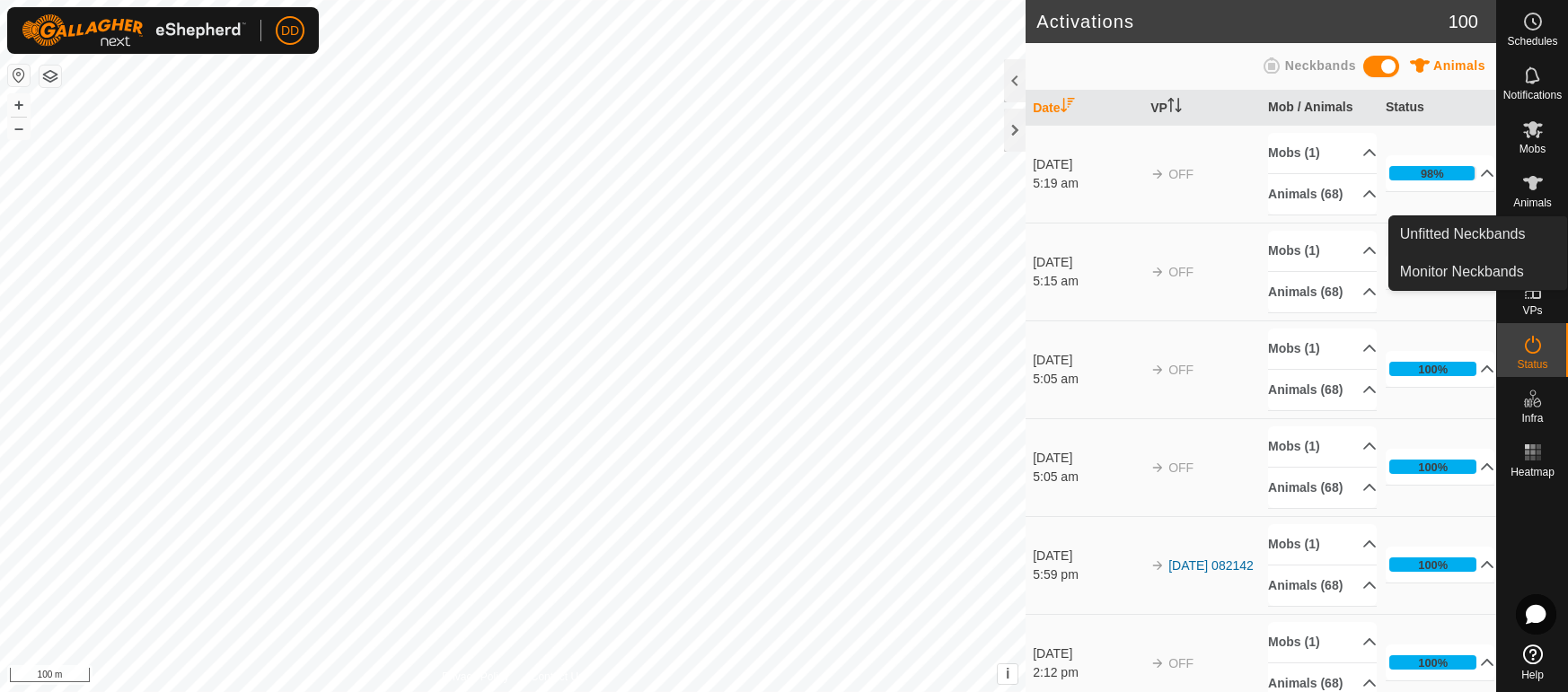
click at [1525, 185] on icon at bounding box center [1533, 183] width 22 height 22
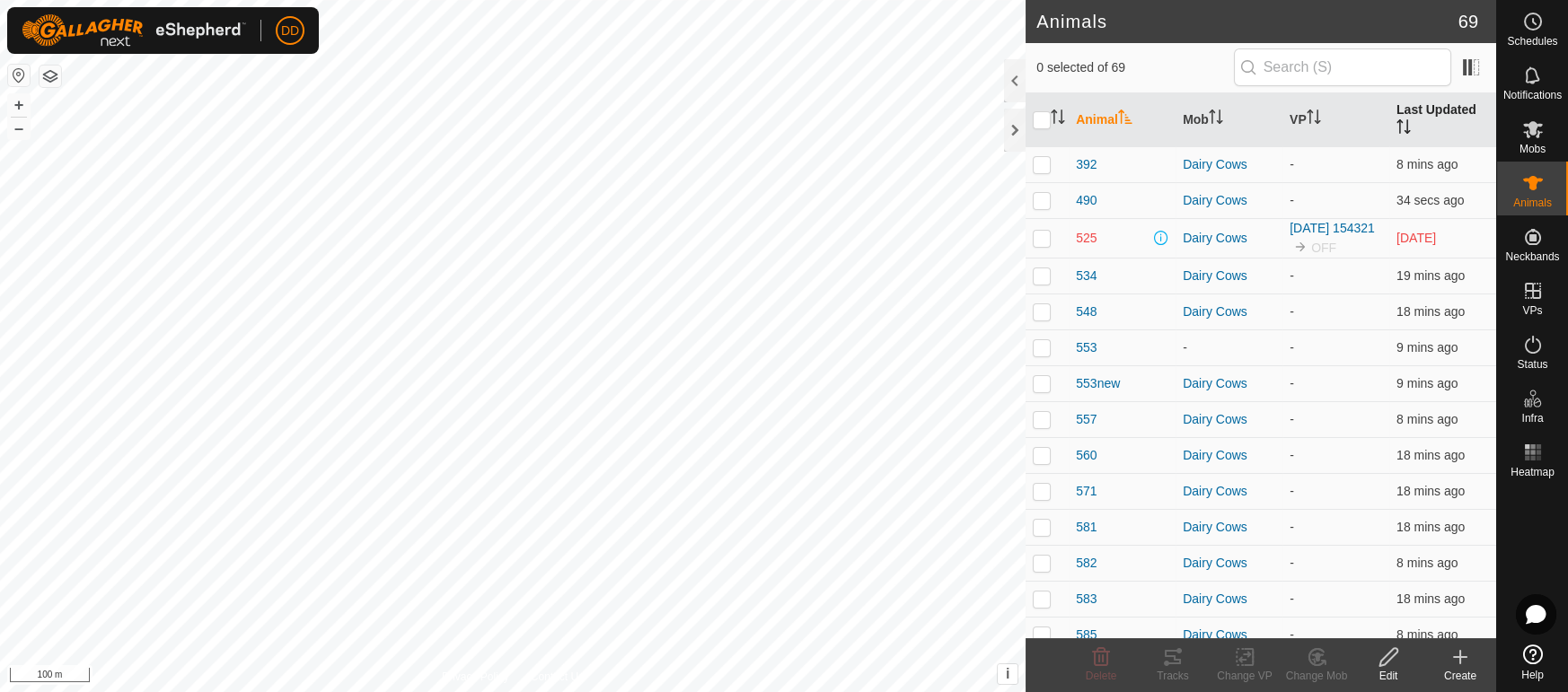
click at [1437, 112] on th "Last Updated" at bounding box center [1442, 120] width 107 height 53
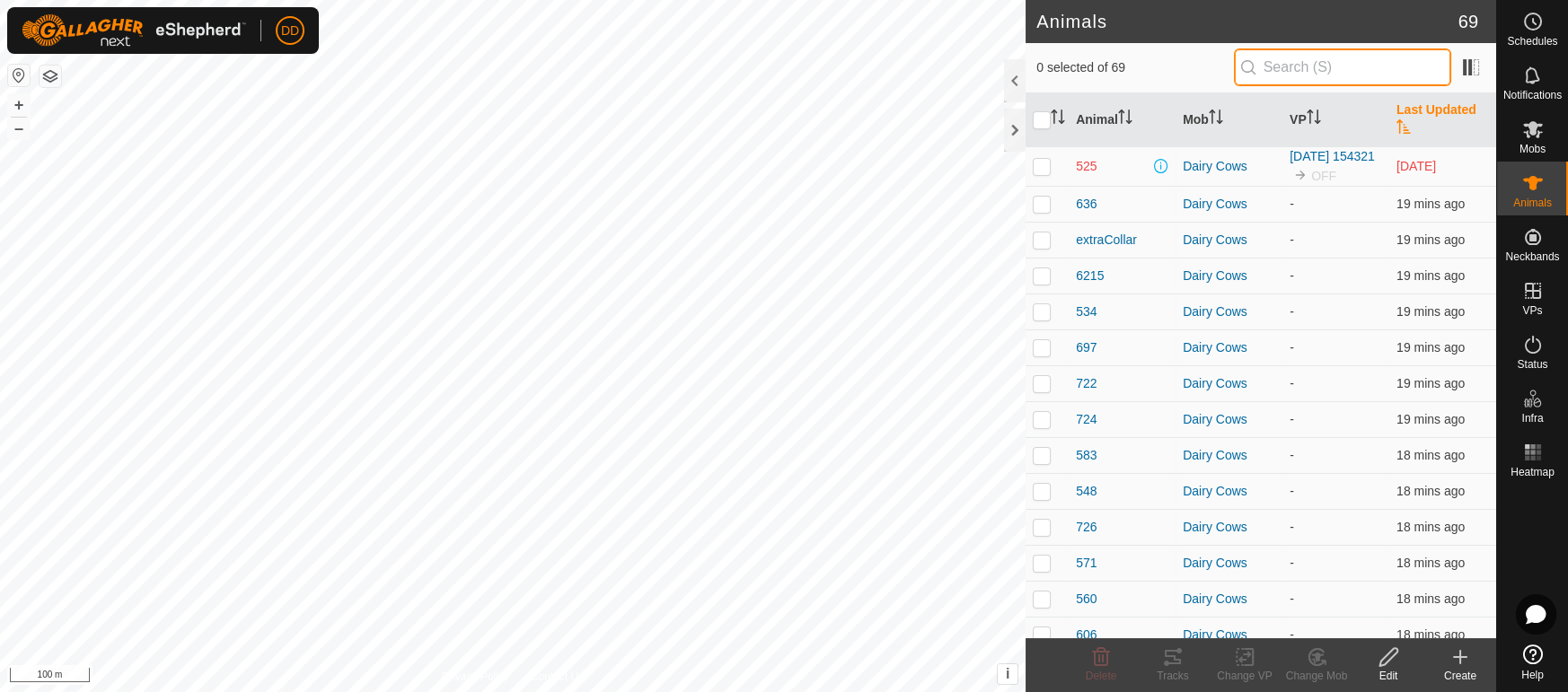
click at [1266, 68] on input "text" at bounding box center [1342, 67] width 218 height 38
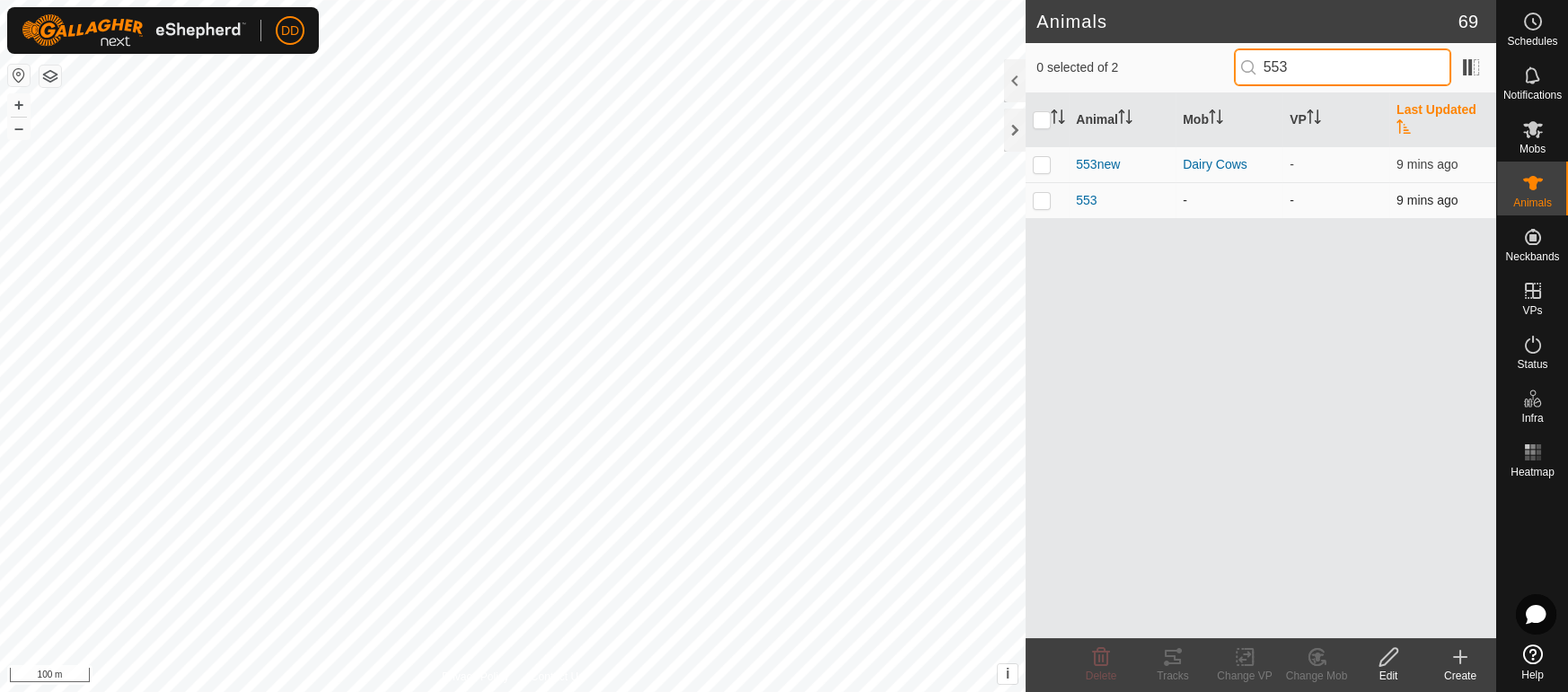
type input "553"
click at [1045, 193] on p-checkbox at bounding box center [1042, 200] width 18 height 15
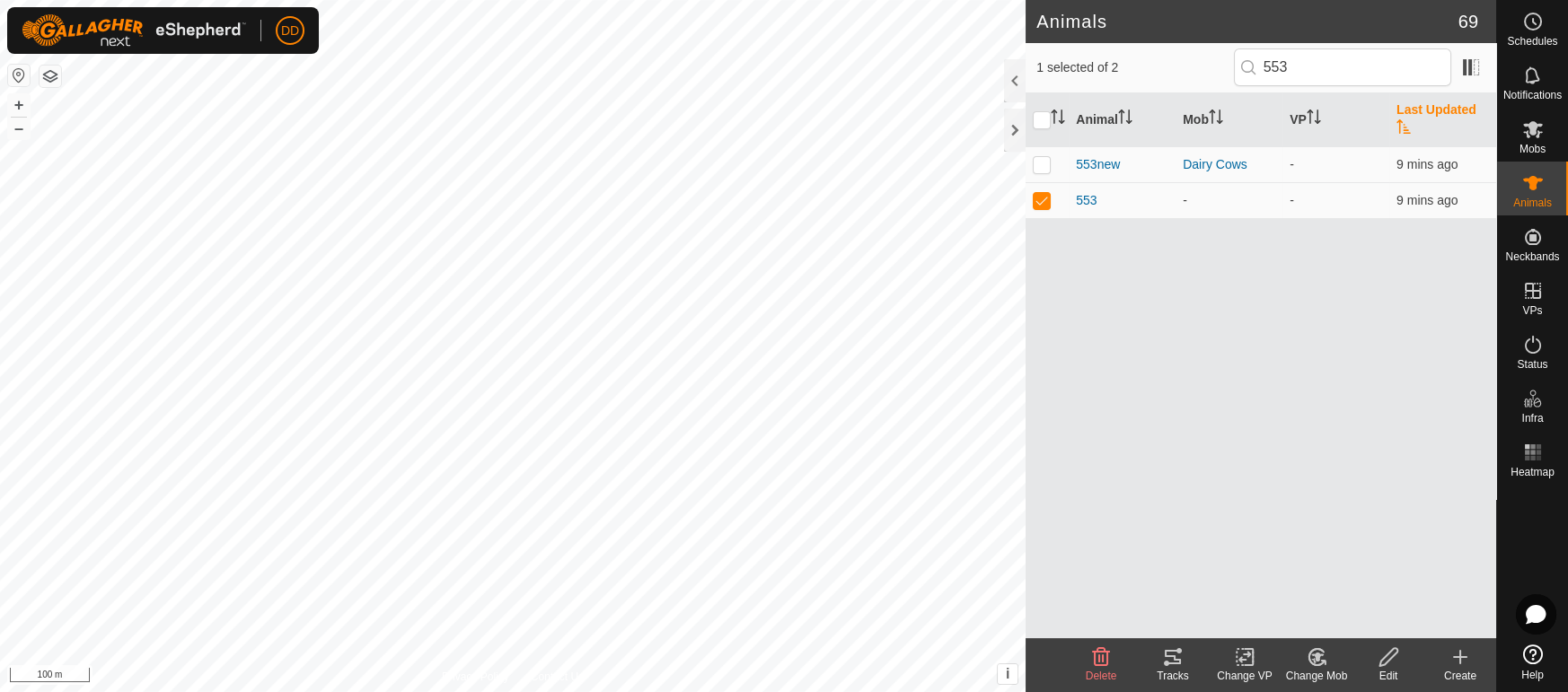
drag, startPoint x: 1328, startPoint y: 667, endPoint x: 1318, endPoint y: 642, distance: 26.9
click at [1328, 668] on div "Change Mob" at bounding box center [1316, 675] width 72 height 16
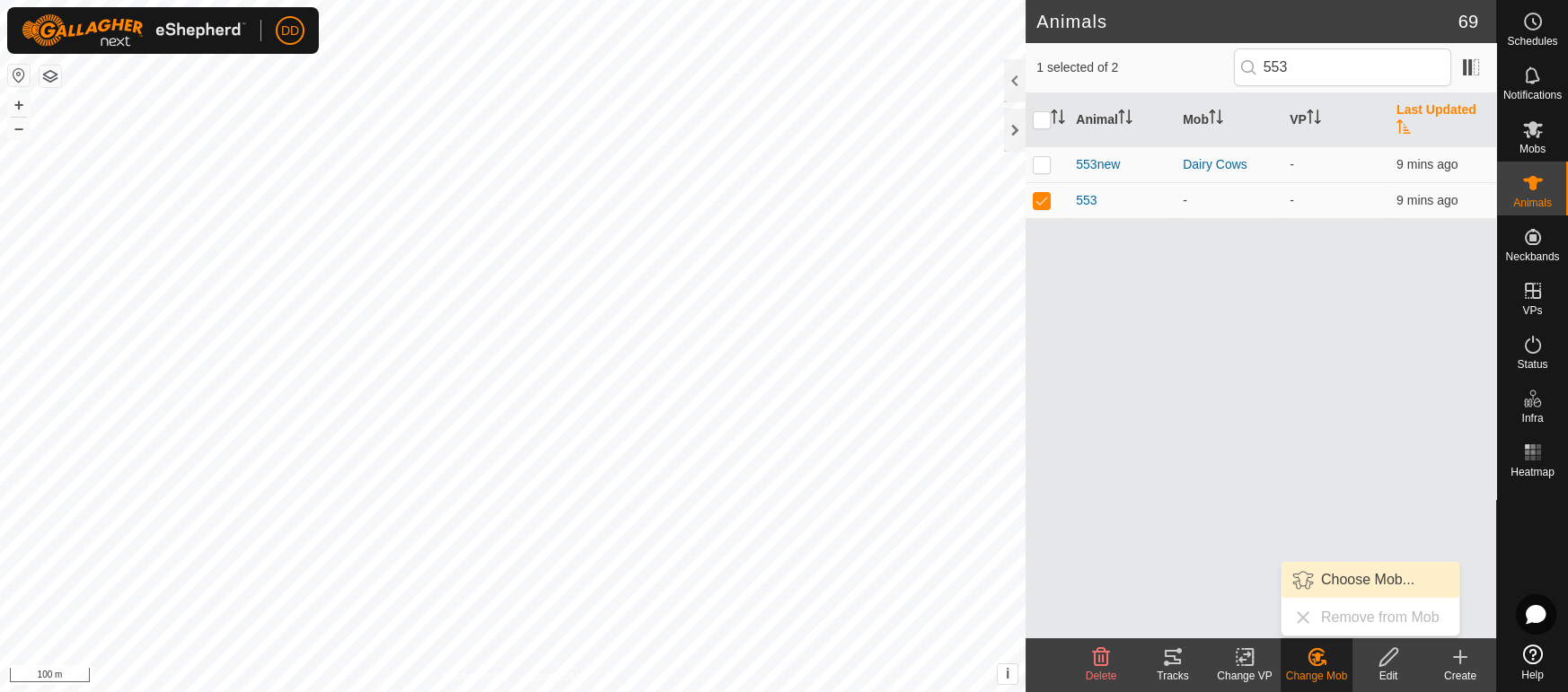
click at [1342, 575] on link "Choose Mob..." at bounding box center [1370, 579] width 178 height 36
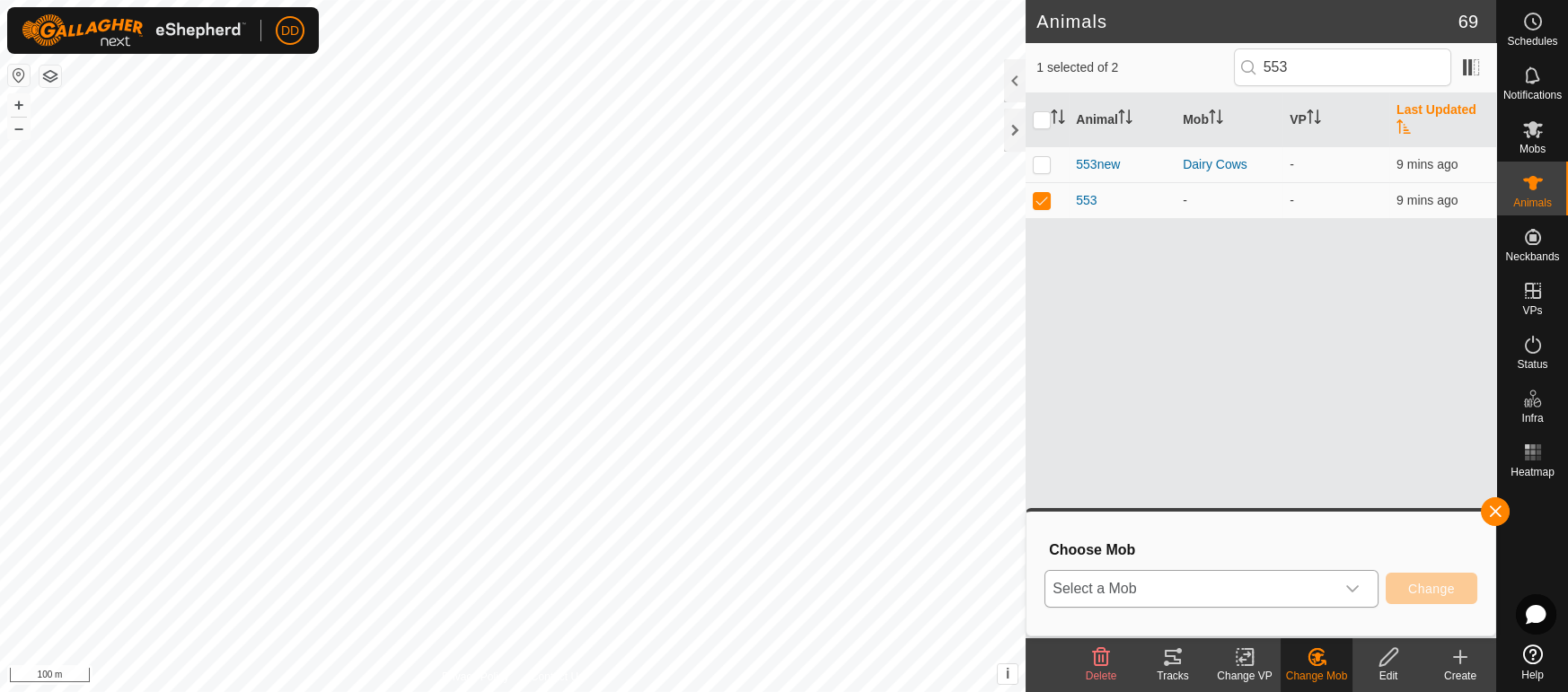
click at [1214, 588] on span "Select a Mob" at bounding box center [1190, 588] width 289 height 36
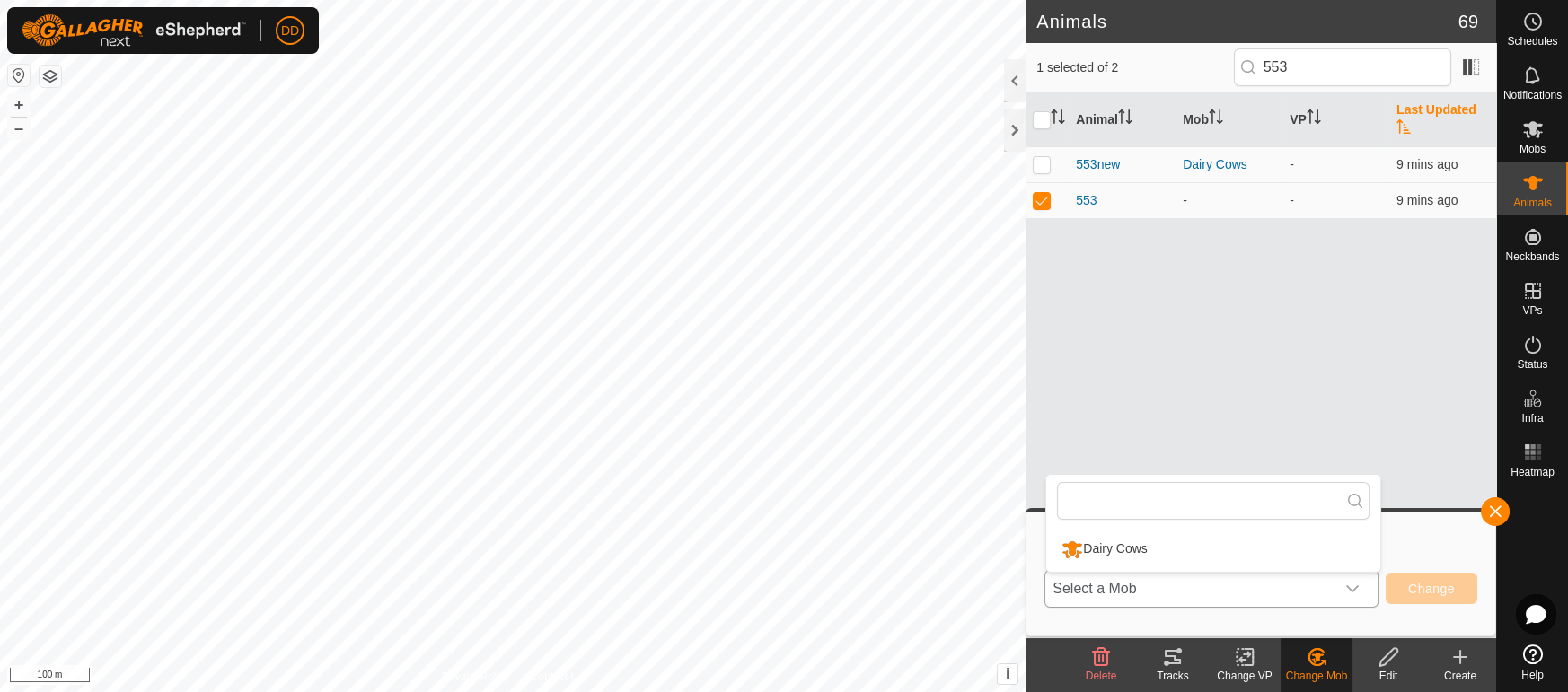
click at [1157, 557] on li "Dairy Cows" at bounding box center [1213, 549] width 334 height 44
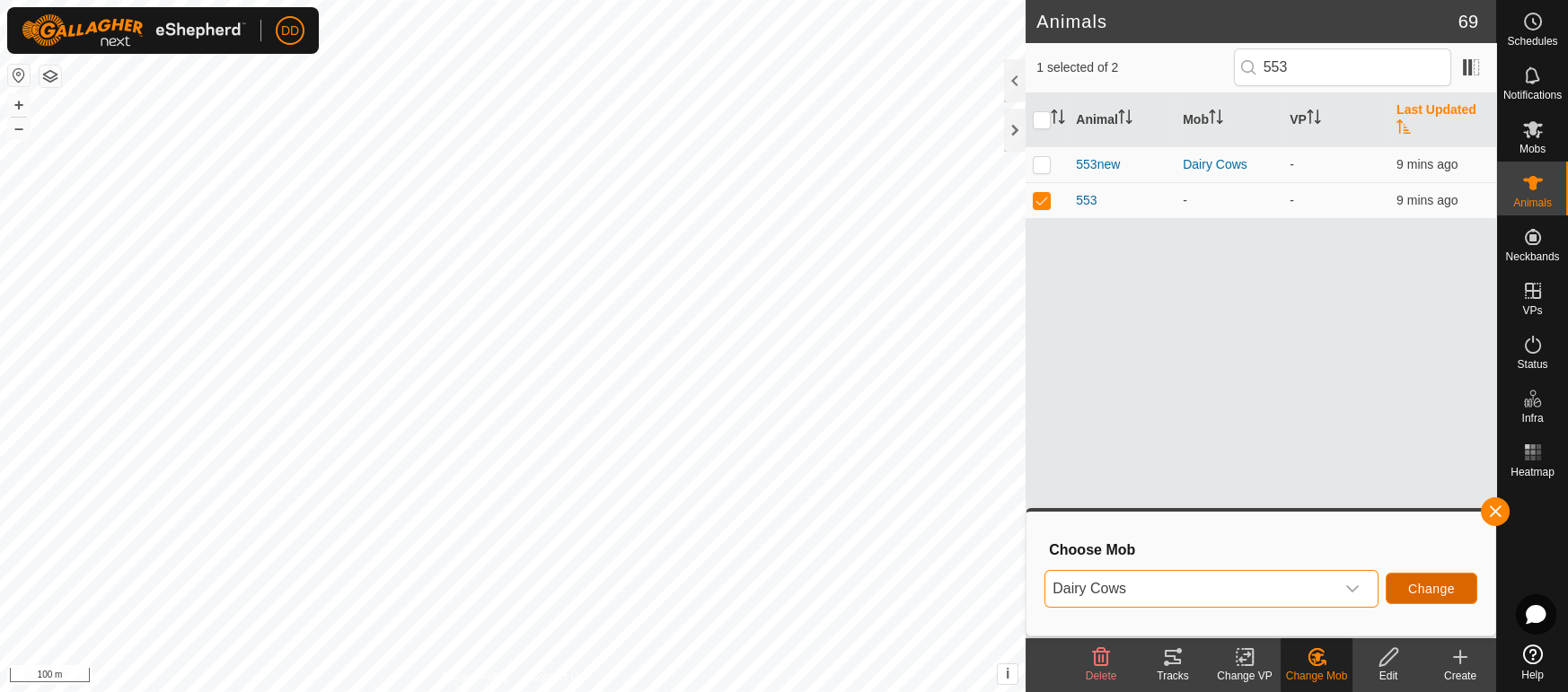
click at [1423, 588] on span "Change" at bounding box center [1430, 588] width 46 height 15
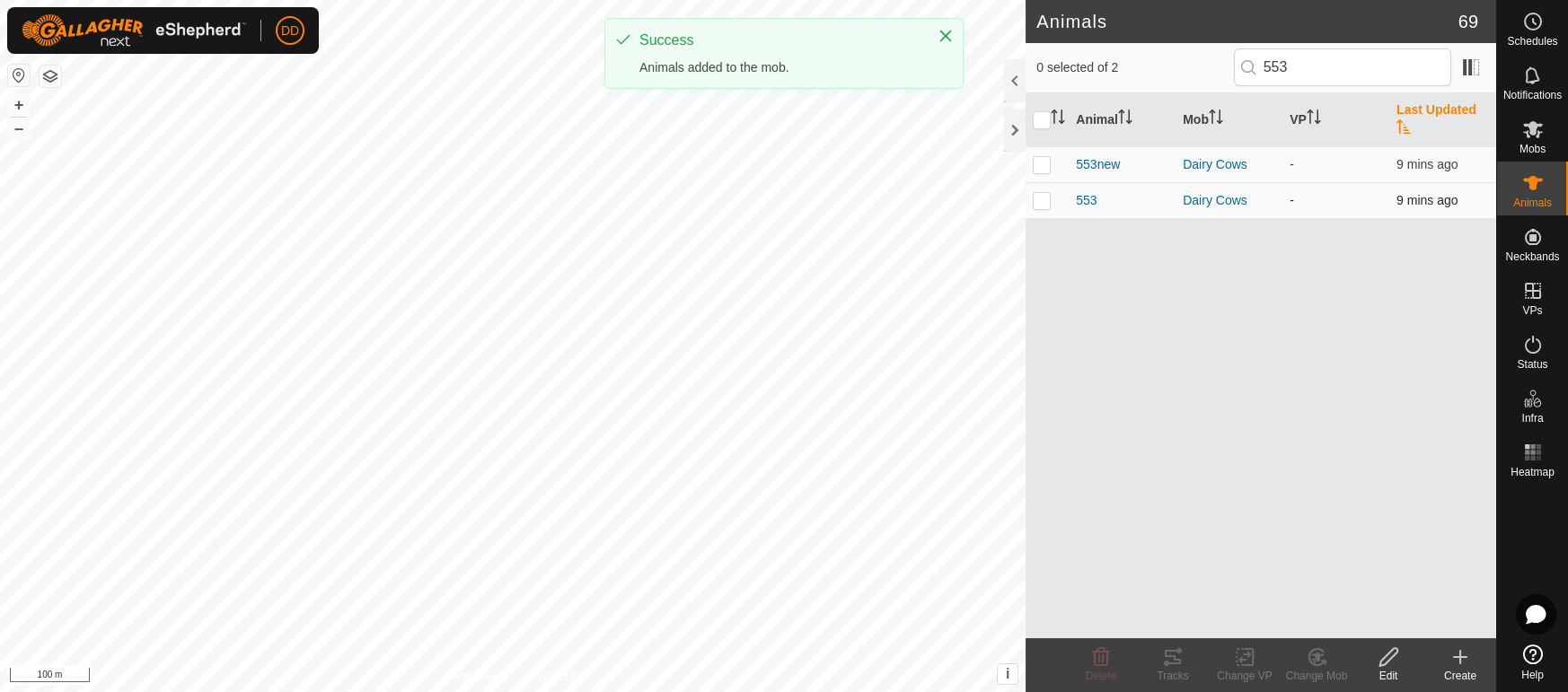
click at [1042, 193] on p-checkbox at bounding box center [1042, 200] width 18 height 15
checkbox input "true"
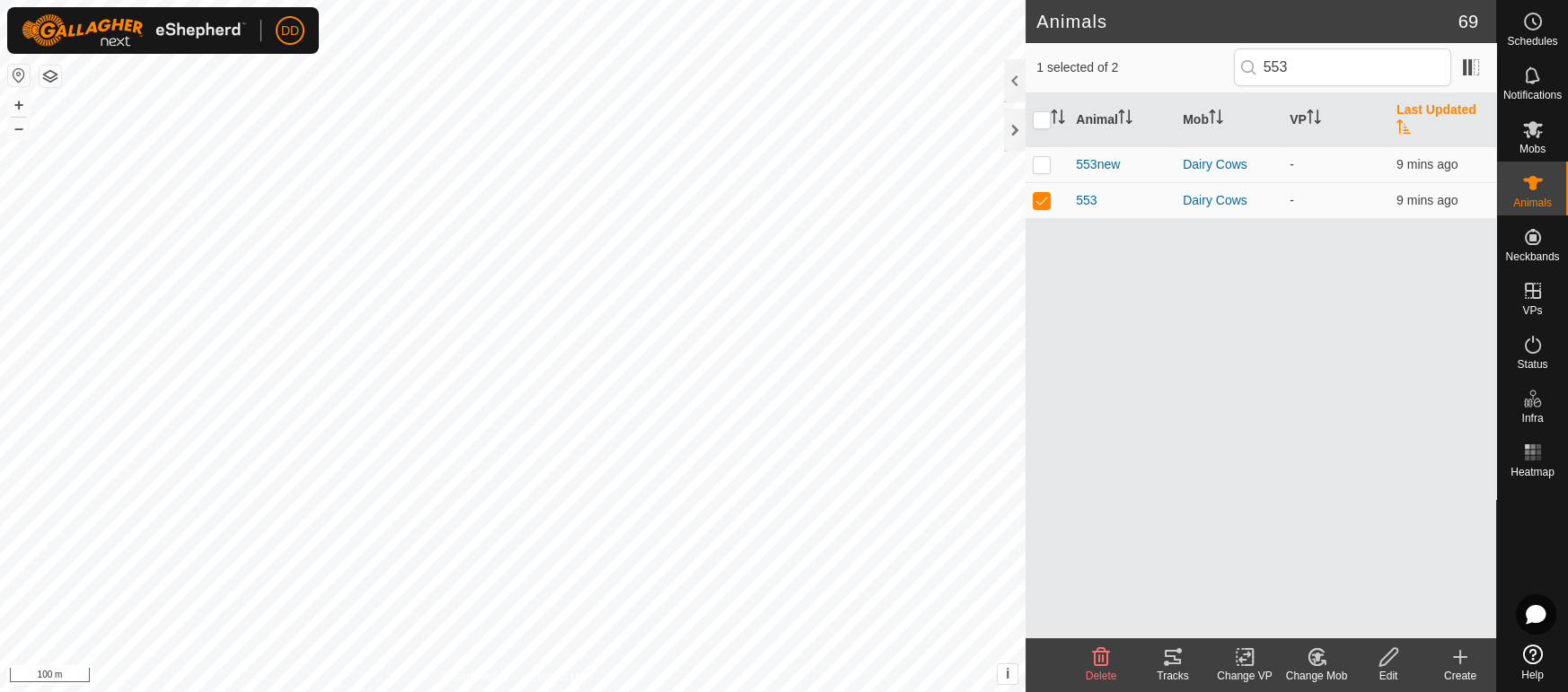
click at [1388, 667] on div "Edit" at bounding box center [1388, 675] width 72 height 16
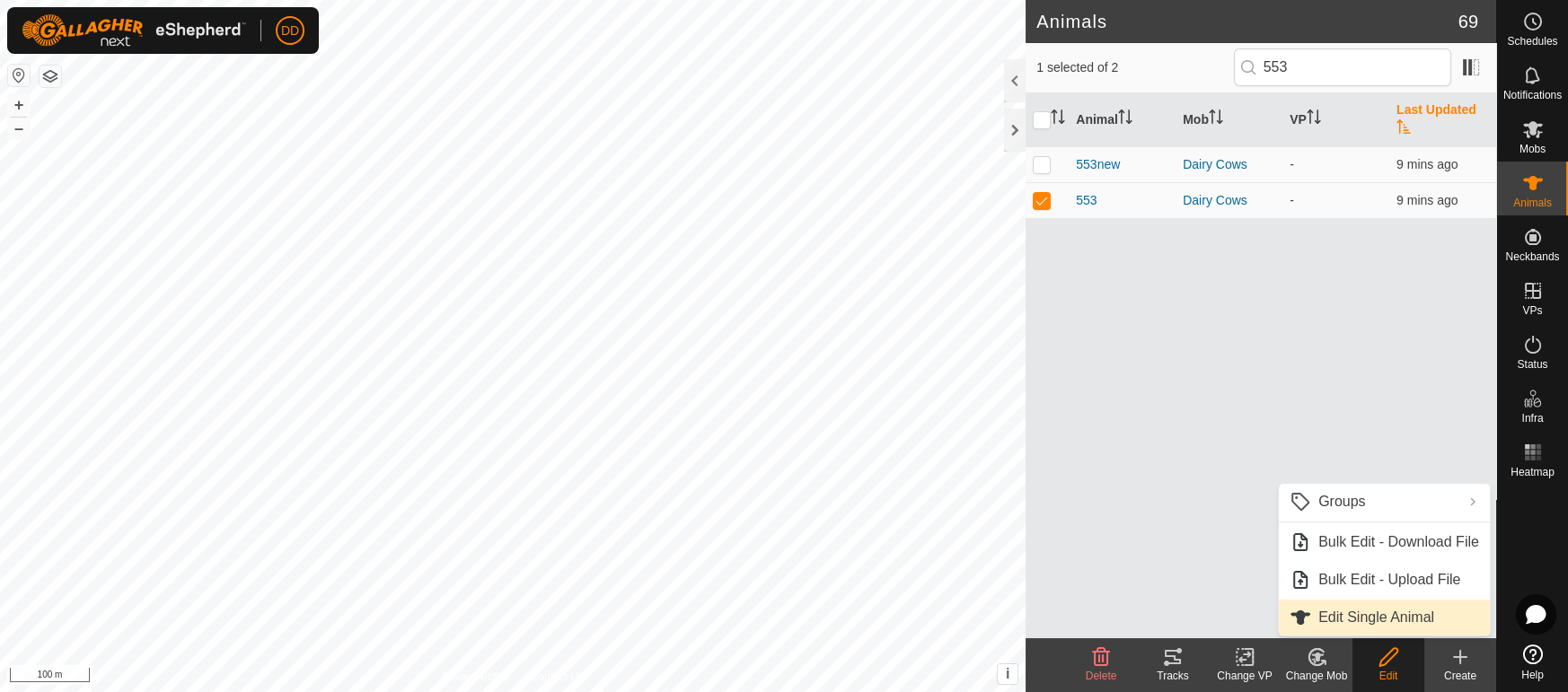
click at [1428, 622] on link "Edit Single Animal" at bounding box center [1384, 617] width 211 height 36
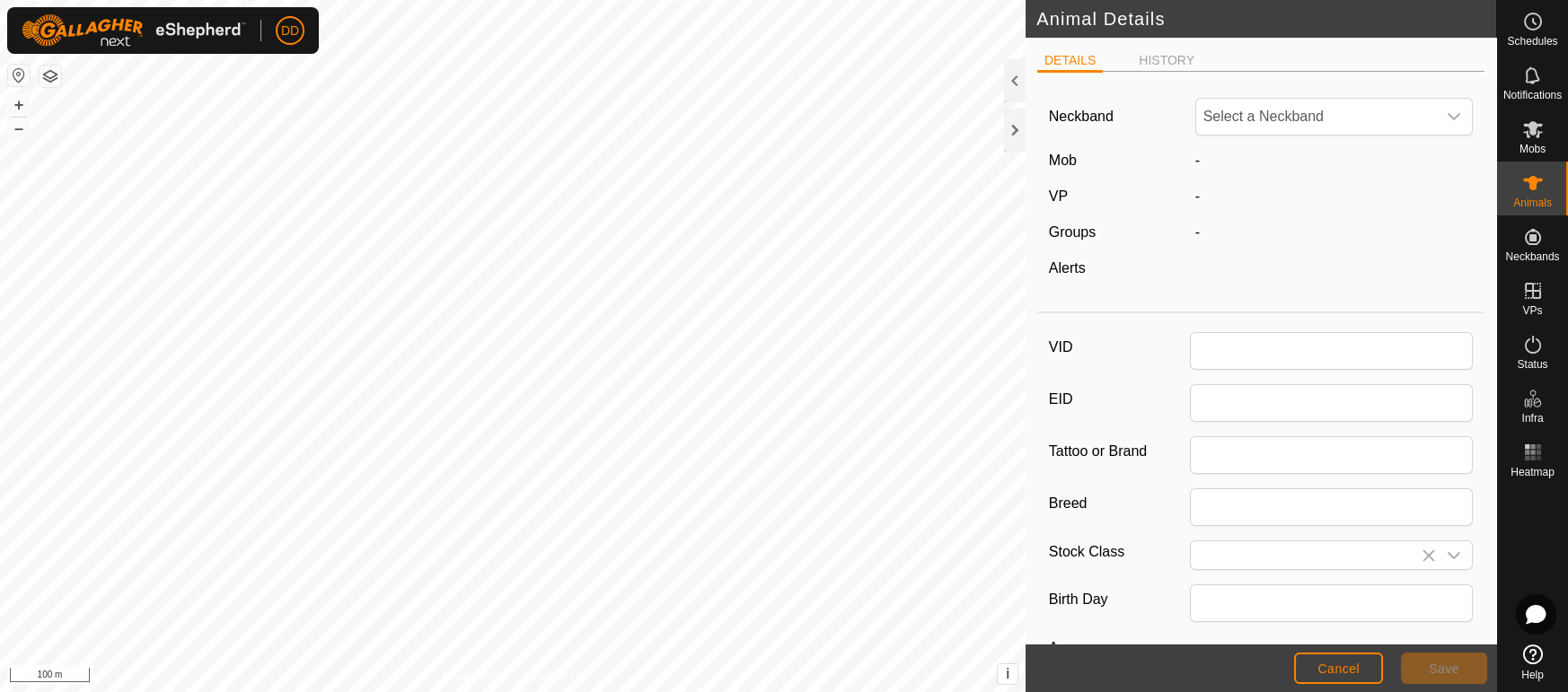
type input "553"
type input "0"
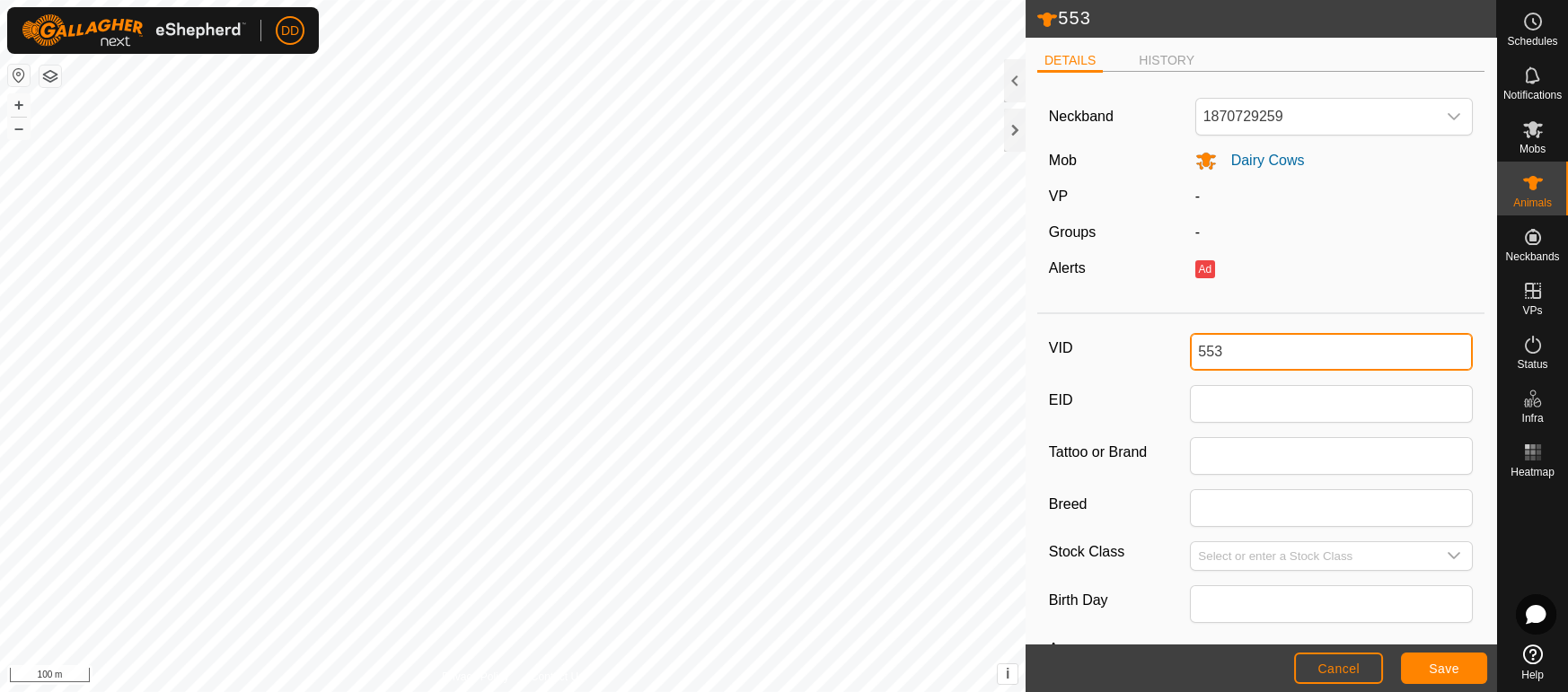
click at [1257, 355] on input "553" at bounding box center [1332, 352] width 283 height 38
type input "553on525"
click at [1428, 664] on button "Save" at bounding box center [1443, 668] width 86 height 32
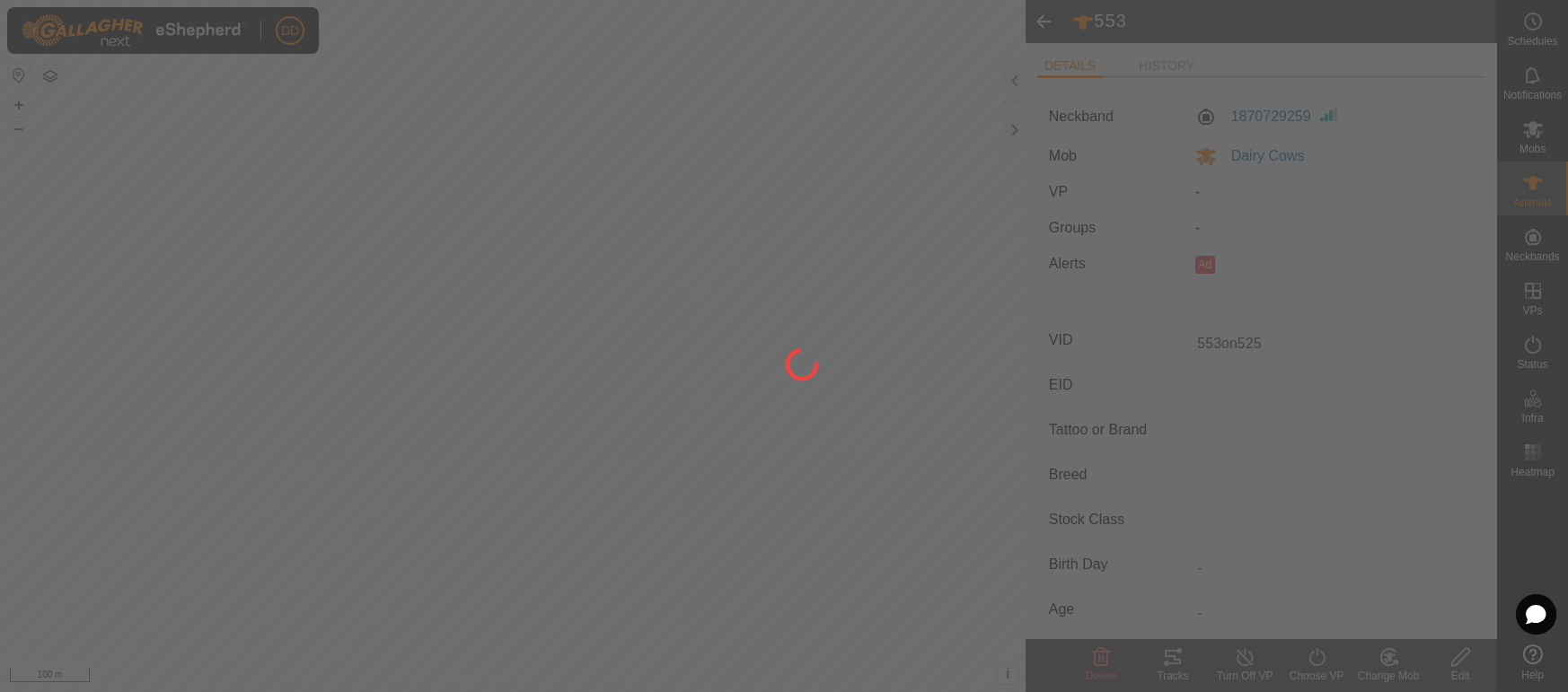
type input "-"
type input "0 kg"
type input "-"
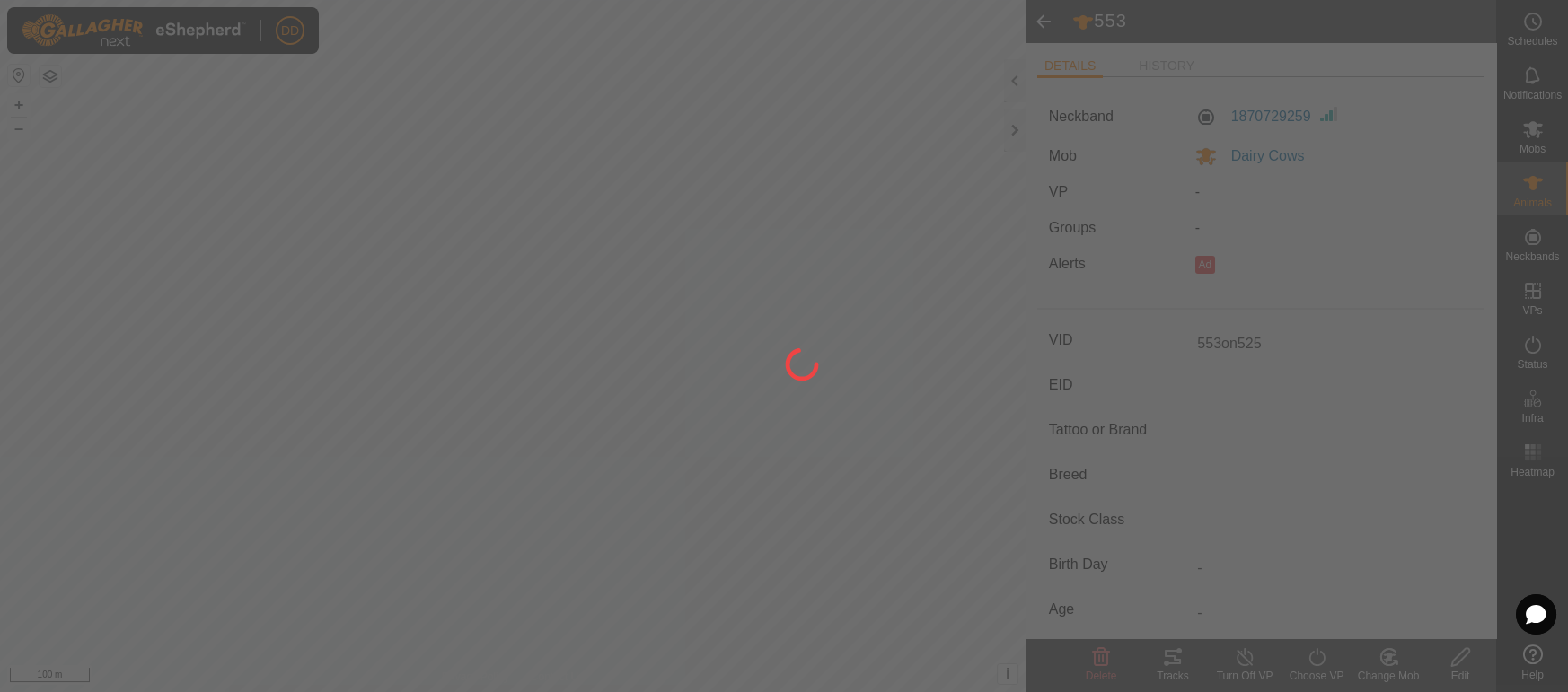
type input "-"
type input "553"
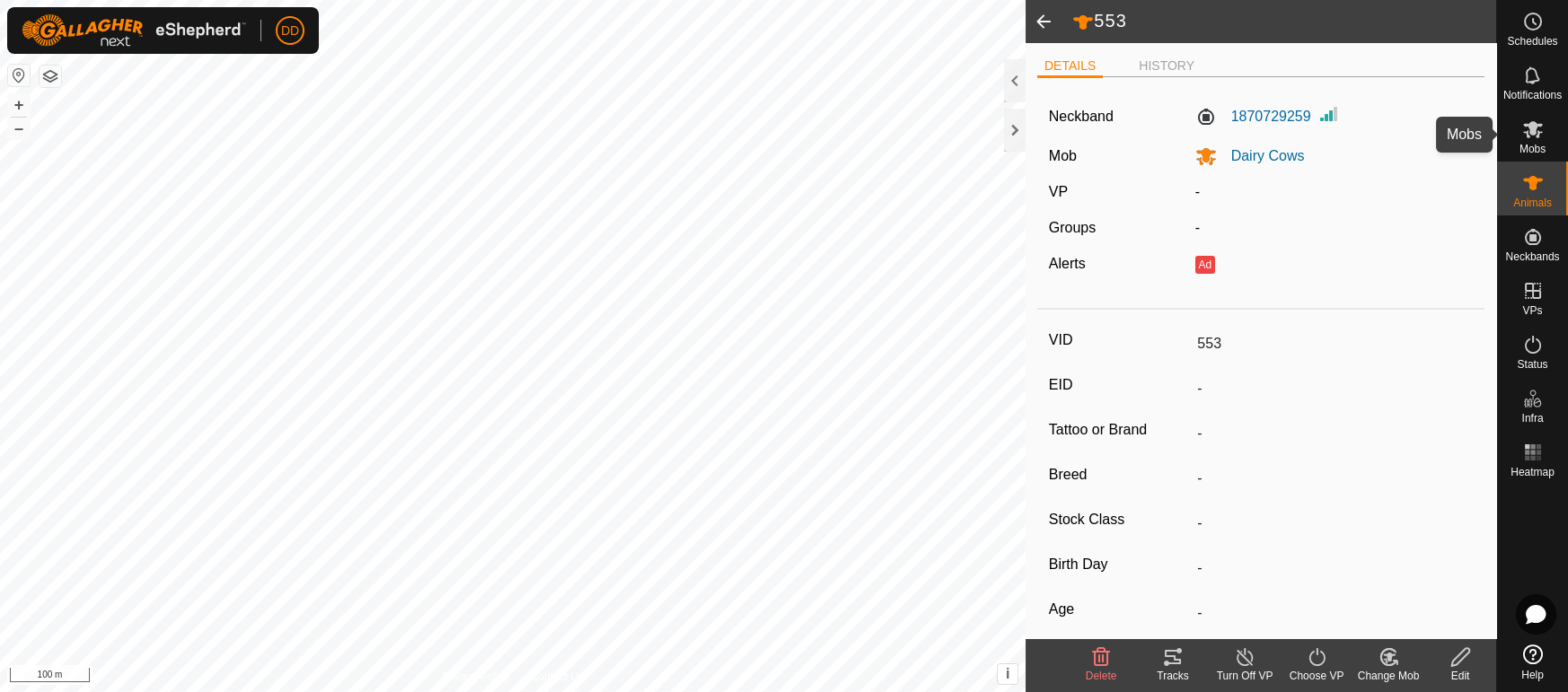
click at [1541, 150] on span "Mobs" at bounding box center [1532, 148] width 26 height 11
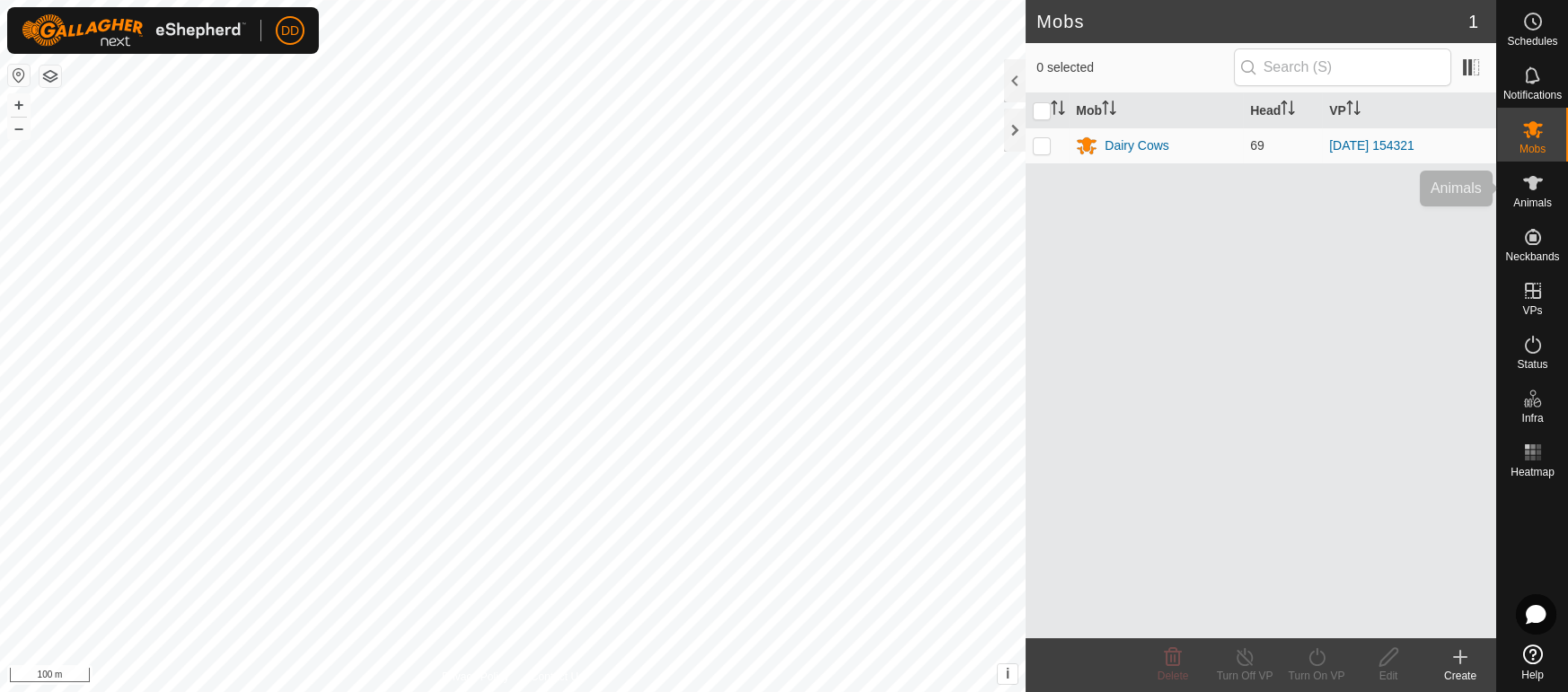
click at [1533, 181] on icon at bounding box center [1532, 183] width 20 height 15
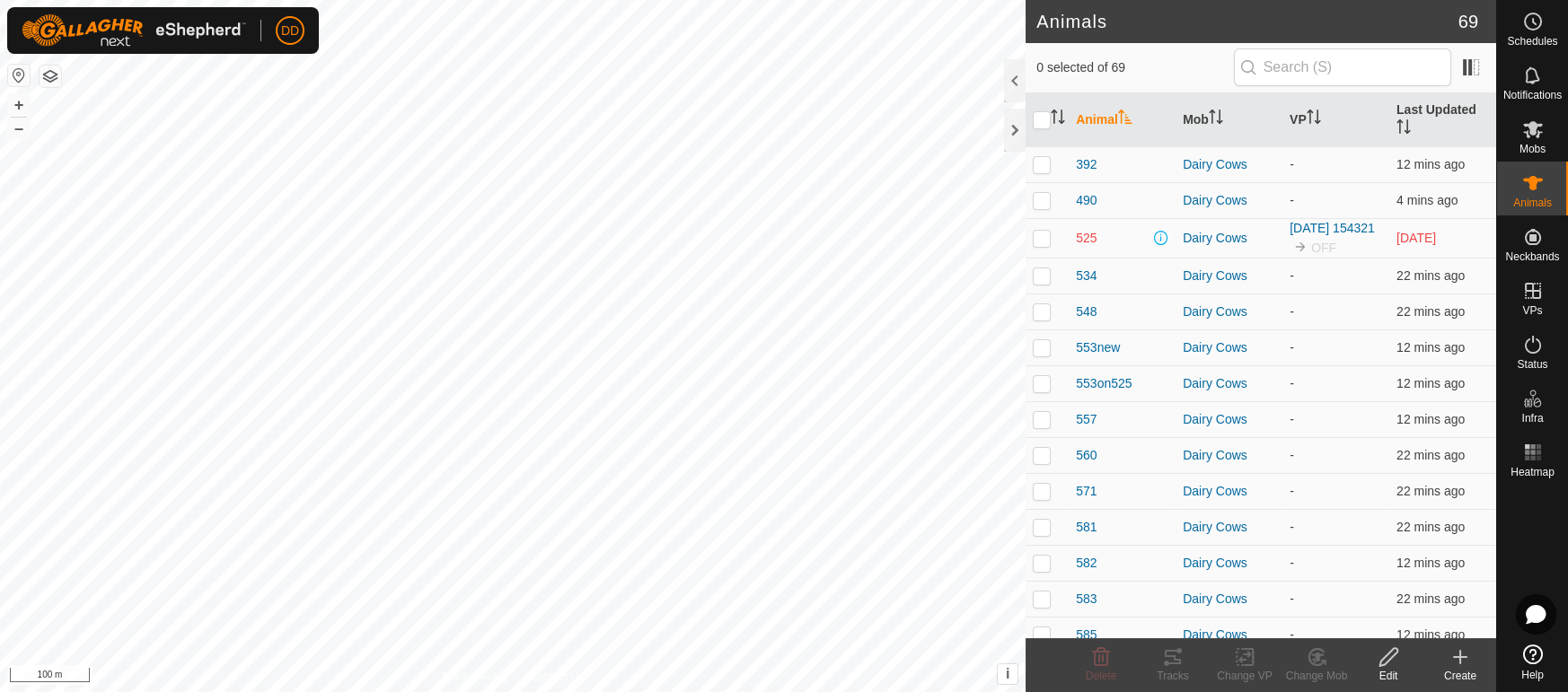
click at [1048, 230] on p-checkbox at bounding box center [1042, 237] width 18 height 15
click at [1324, 656] on icon at bounding box center [1317, 657] width 23 height 22
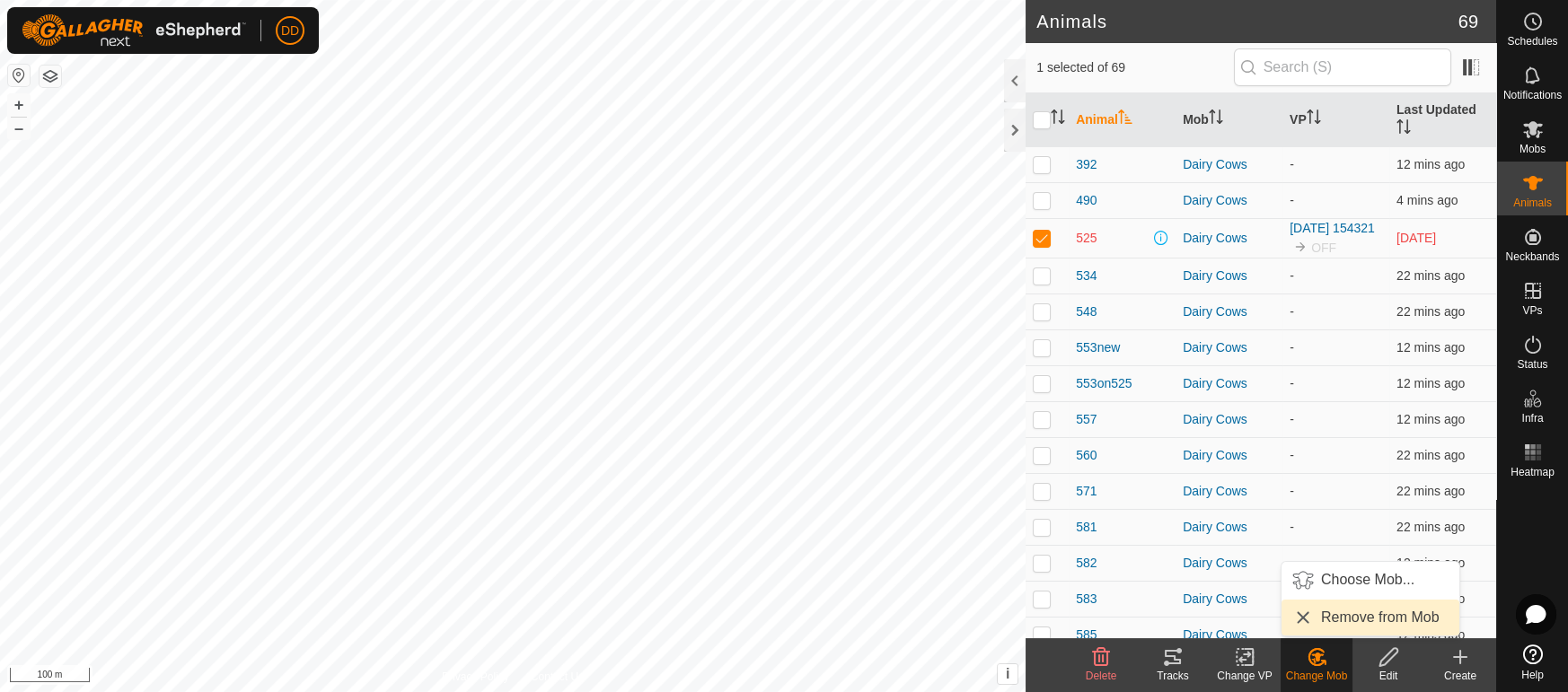
click at [1330, 624] on link "Remove from Mob" at bounding box center [1370, 617] width 178 height 36
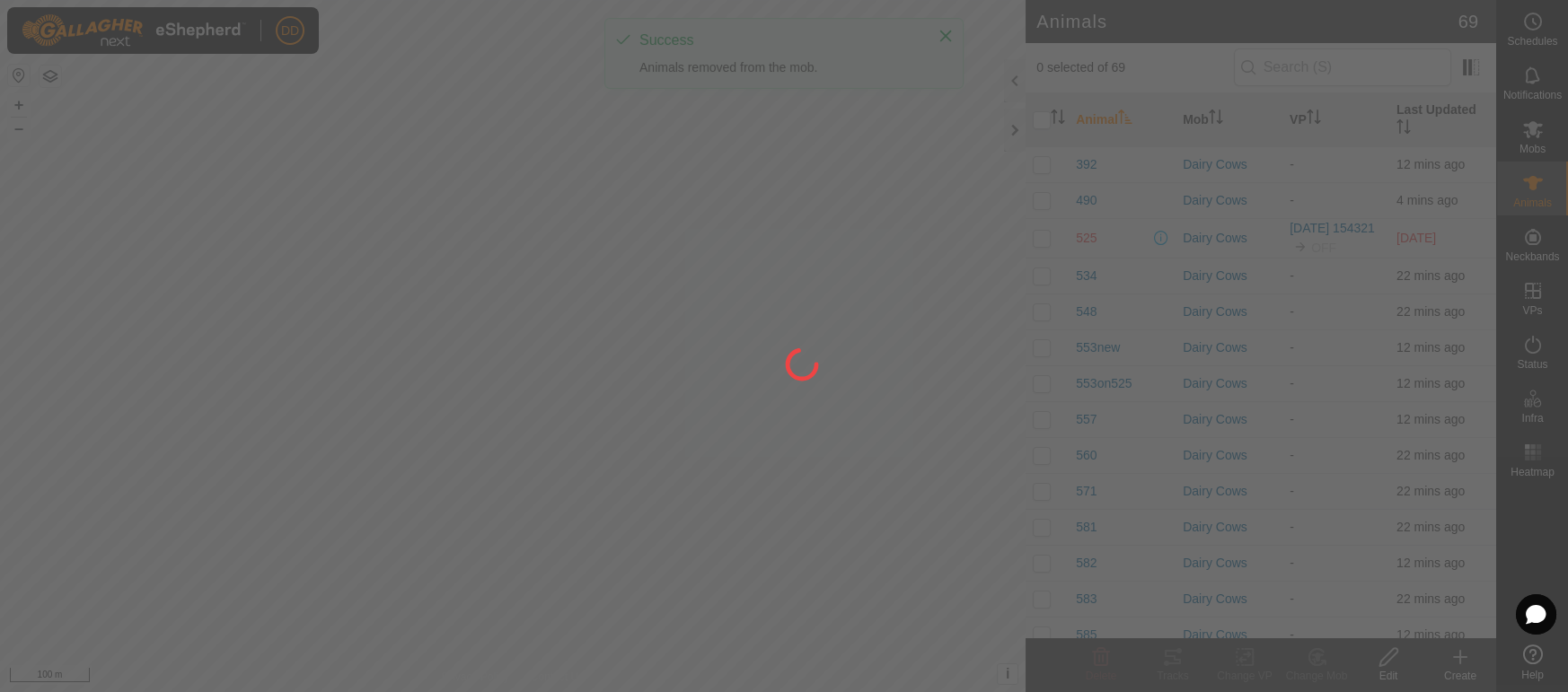
checkbox input "false"
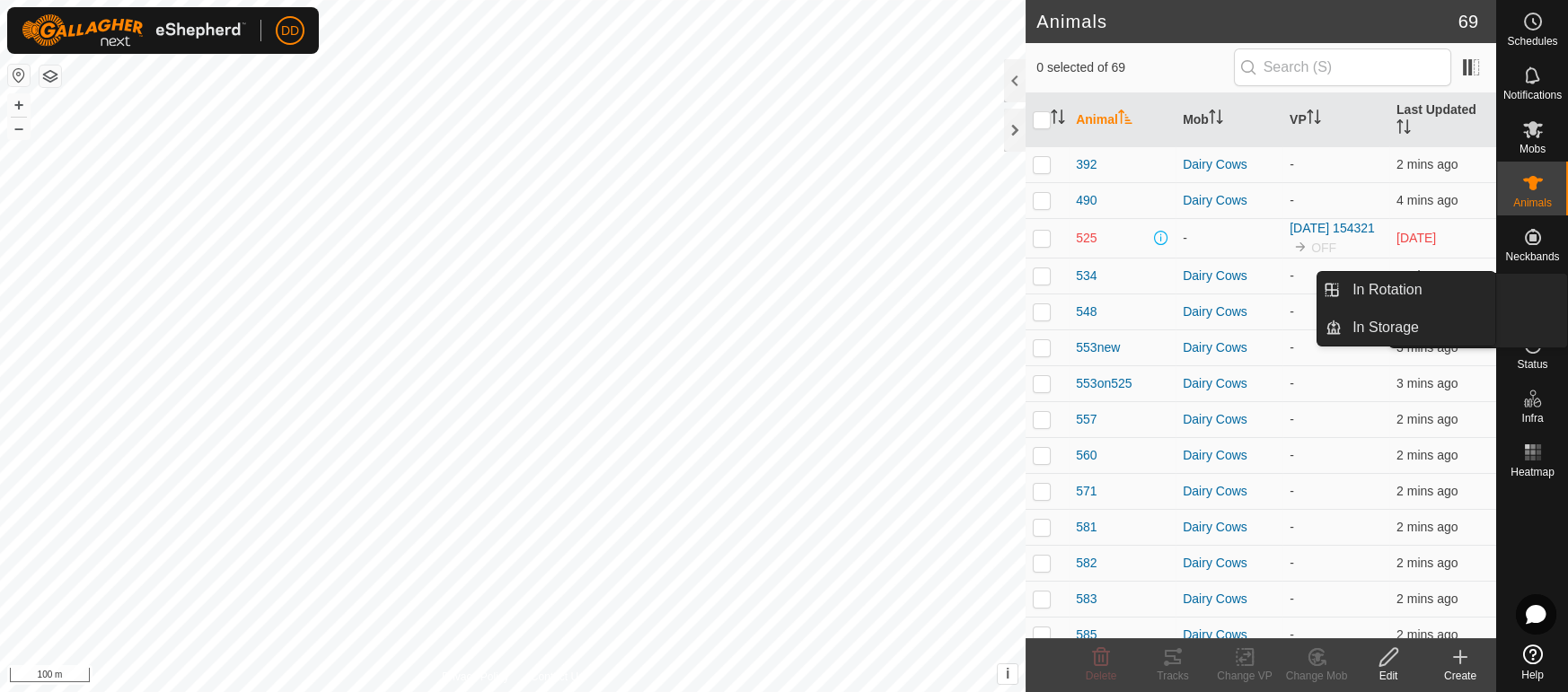
click at [1540, 301] on icon at bounding box center [1533, 291] width 22 height 22
click at [1420, 297] on link "In Rotation" at bounding box center [1418, 290] width 153 height 36
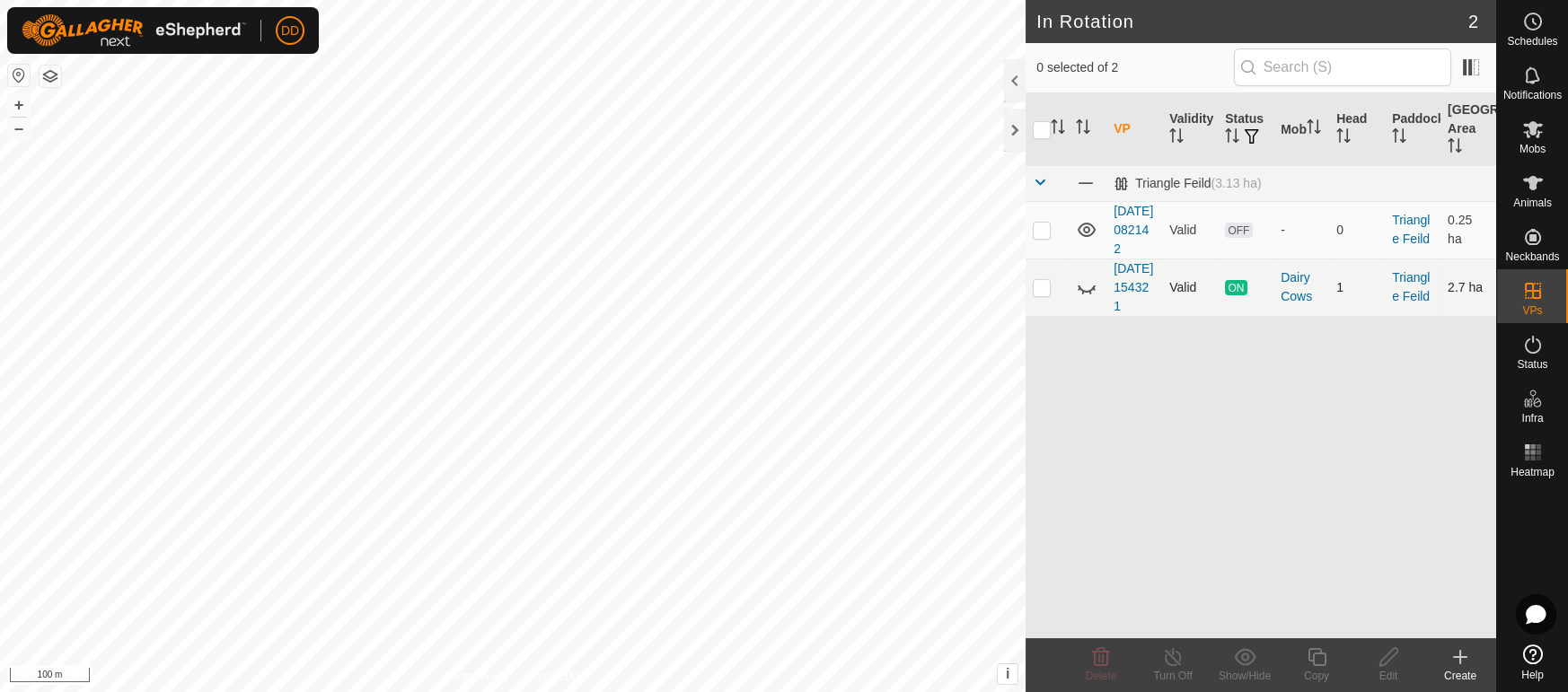
click at [1049, 295] on p-checkbox at bounding box center [1042, 287] width 18 height 15
click at [1046, 295] on p-checkbox at bounding box center [1042, 287] width 18 height 15
checkbox input "false"
click at [1084, 298] on icon at bounding box center [1086, 288] width 22 height 22
click at [1041, 237] on p-checkbox at bounding box center [1042, 229] width 18 height 15
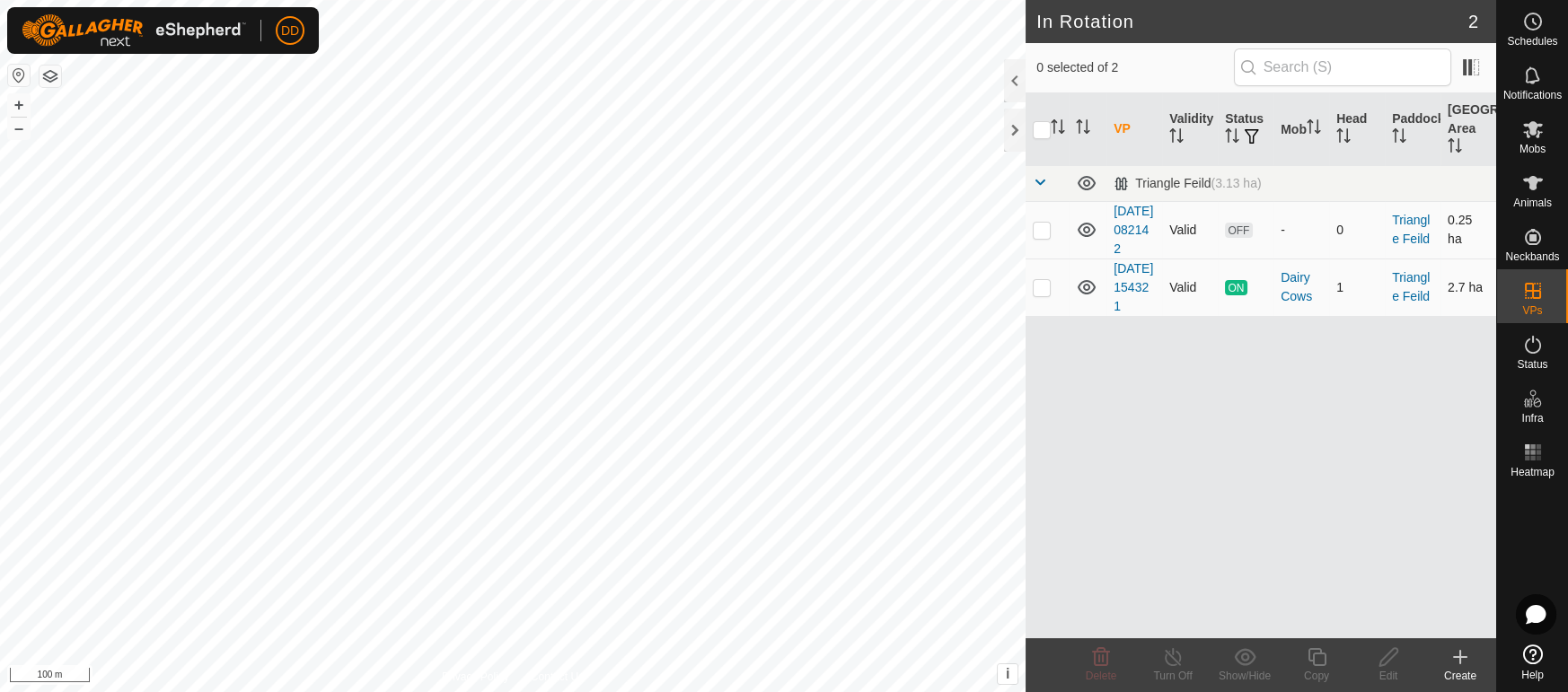
checkbox input "true"
click at [1397, 665] on icon at bounding box center [1388, 657] width 23 height 22
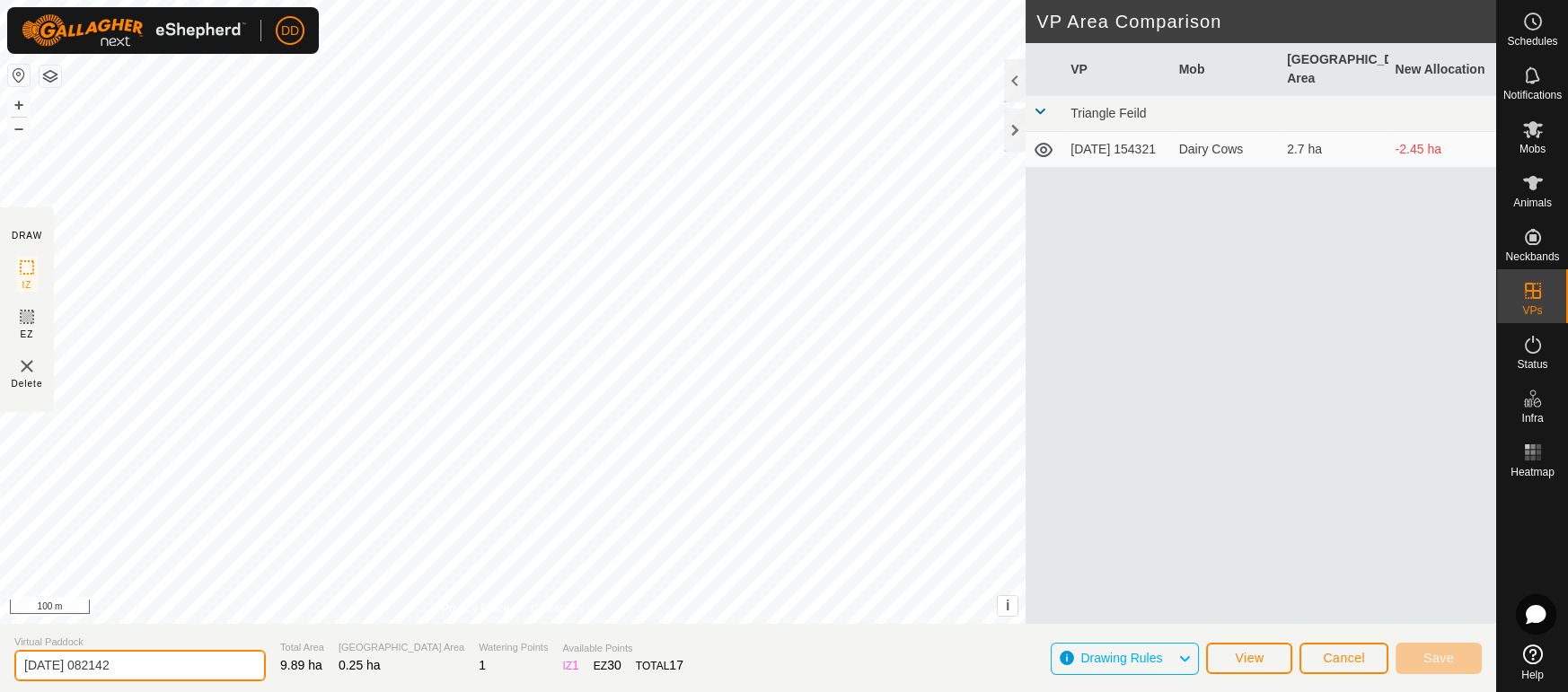
drag, startPoint x: 169, startPoint y: 665, endPoint x: 0, endPoint y: 623, distance: 174.1
click at [0, 624] on section "Virtual Paddock [DATE] 082142 Total Area 9.89 ha Grazing Area 0.25 ha Watering …" at bounding box center [748, 657] width 1496 height 68
type input "m"
type input "Daytime"
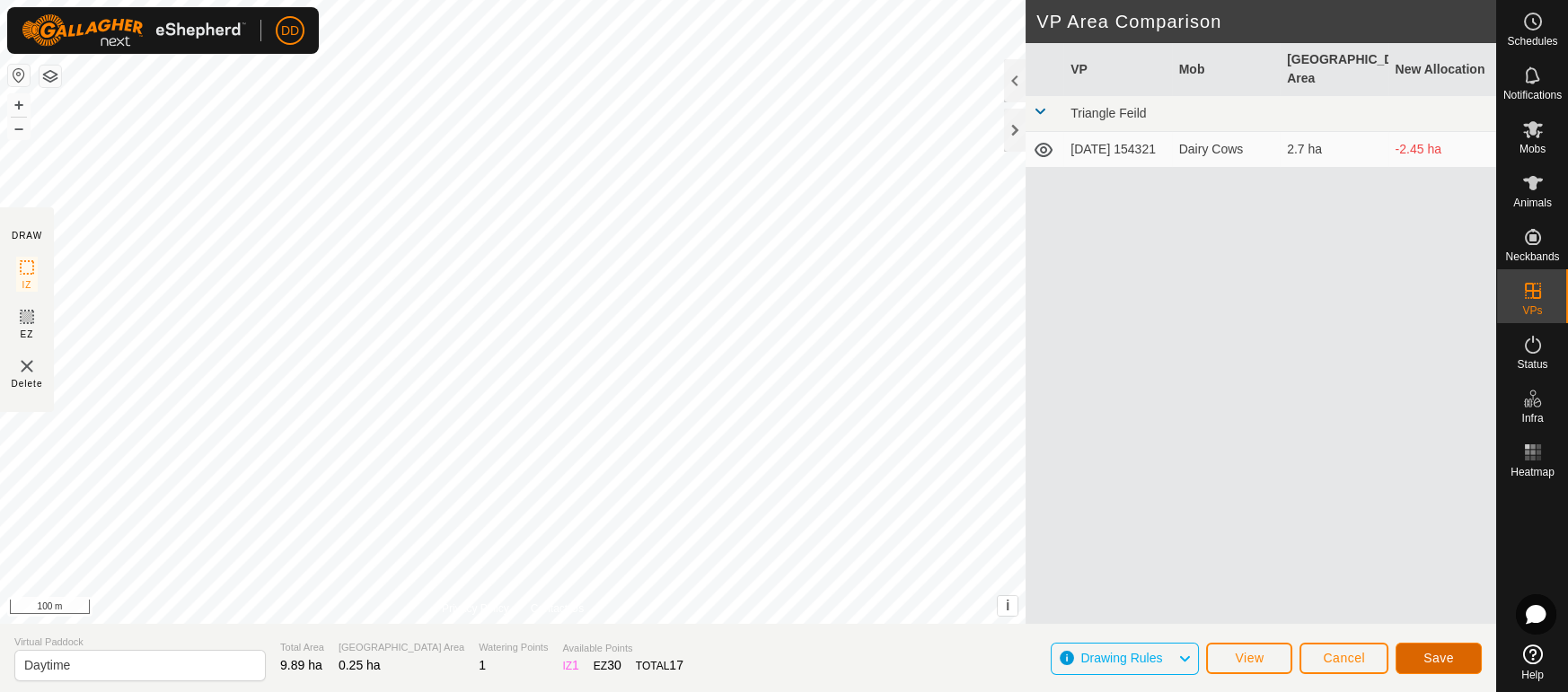
click at [1450, 650] on span "Save" at bounding box center [1438, 657] width 31 height 15
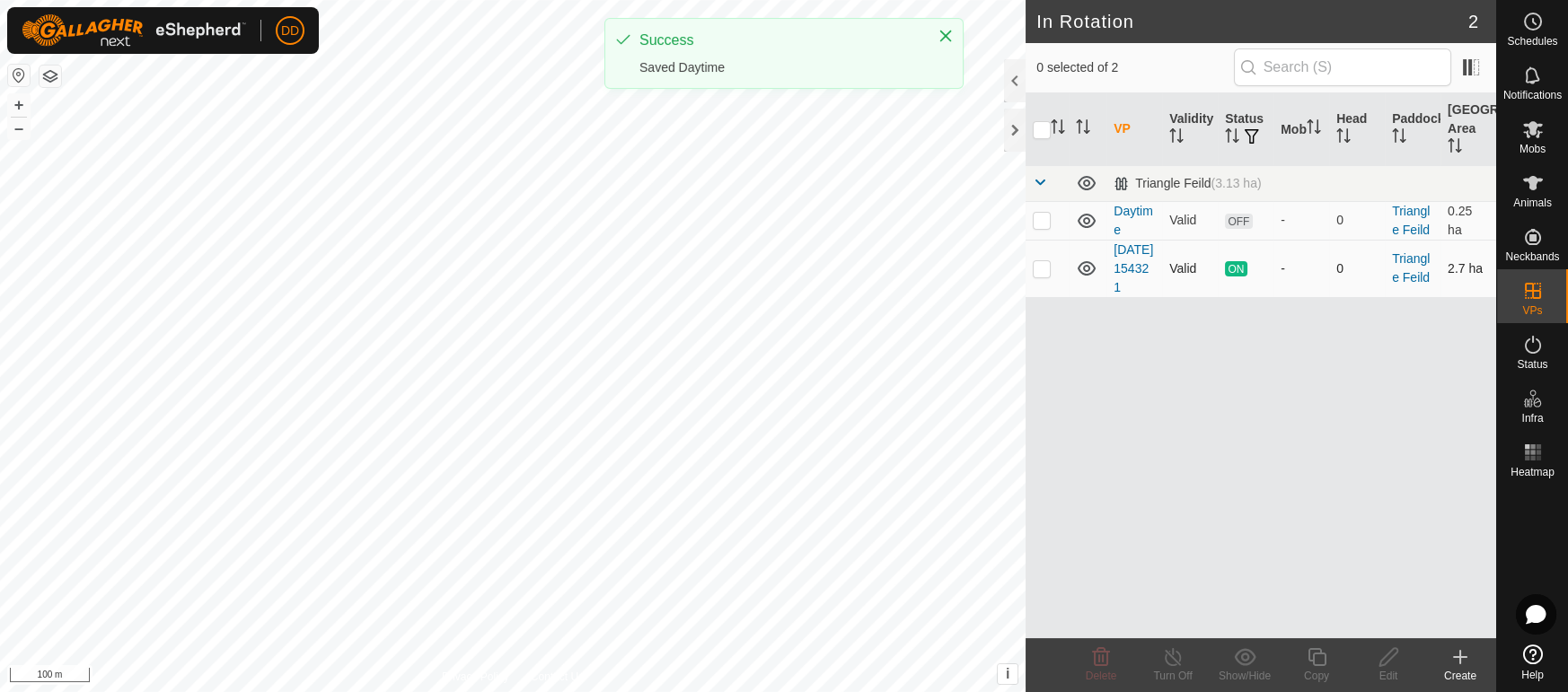
click at [1034, 276] on p-checkbox at bounding box center [1042, 268] width 18 height 15
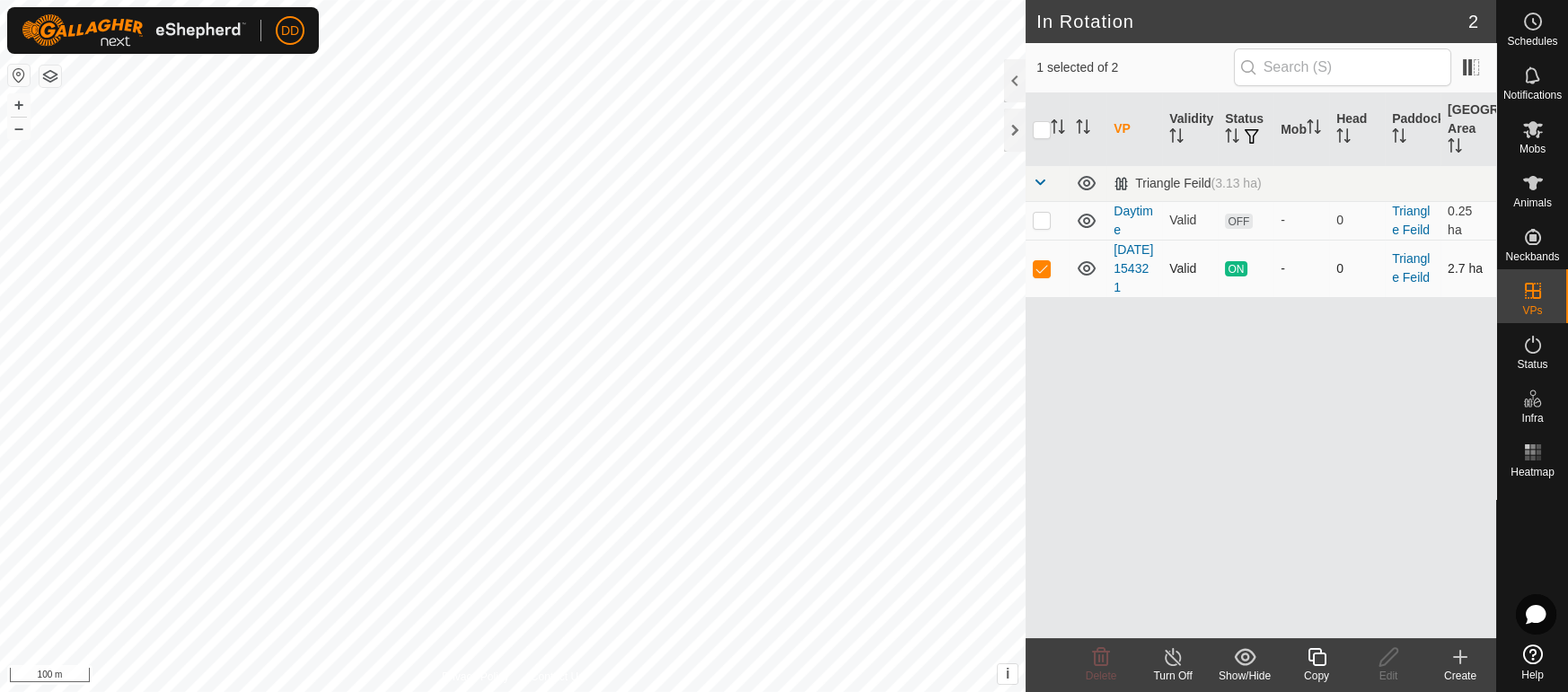
click at [1034, 276] on p-checkbox at bounding box center [1042, 268] width 18 height 15
checkbox input "false"
click at [1540, 198] on span "Animals" at bounding box center [1531, 203] width 39 height 11
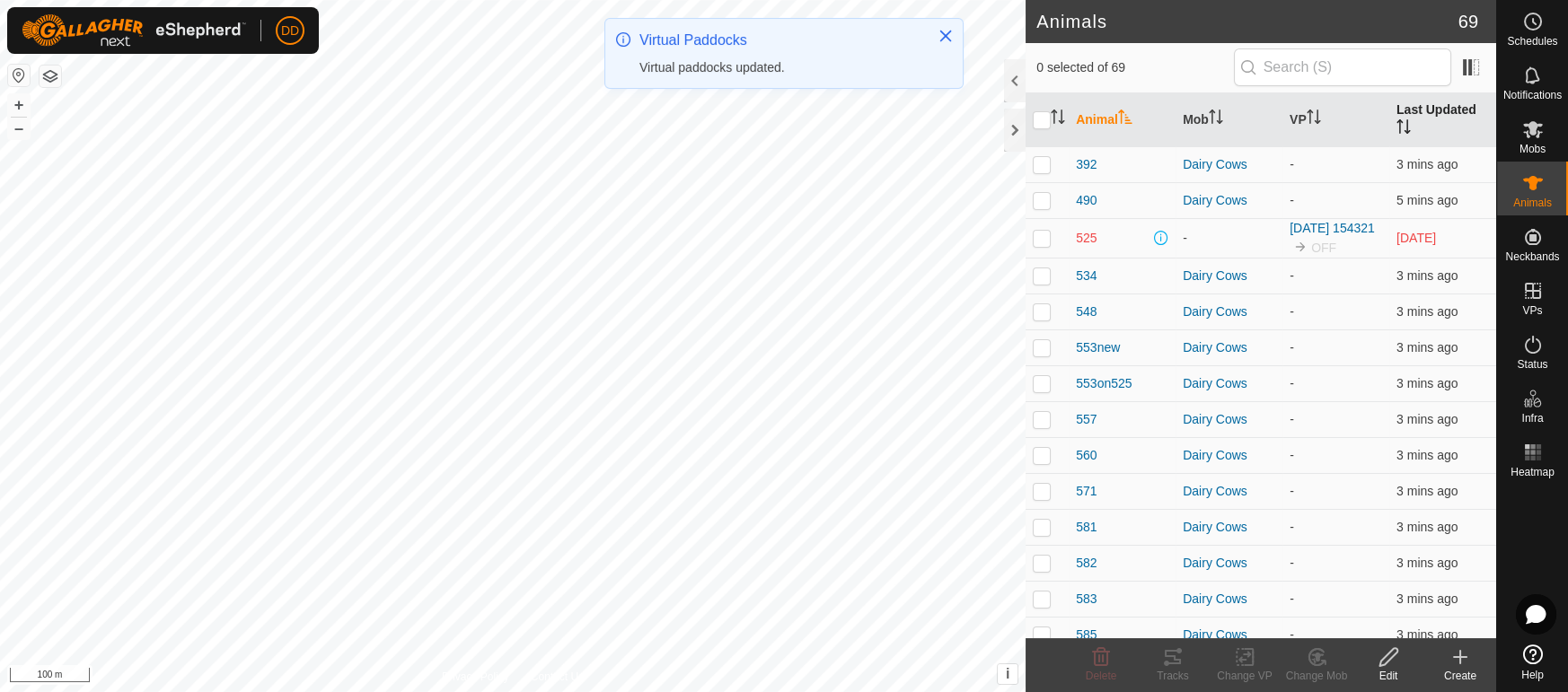
click at [1430, 108] on th "Last Updated" at bounding box center [1442, 120] width 107 height 53
